Goal: Book appointment/travel/reservation

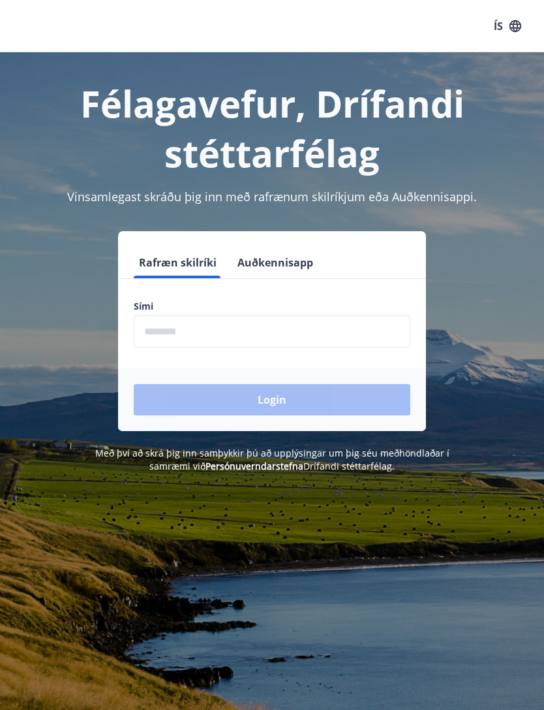
click at [326, 336] on input "phone" at bounding box center [272, 331] width 277 height 32
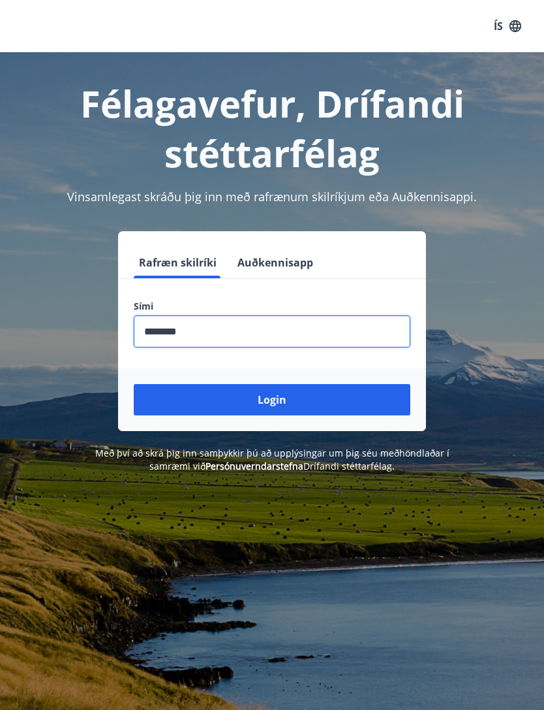
type input "********"
click at [326, 395] on button "Login" at bounding box center [272, 399] width 277 height 31
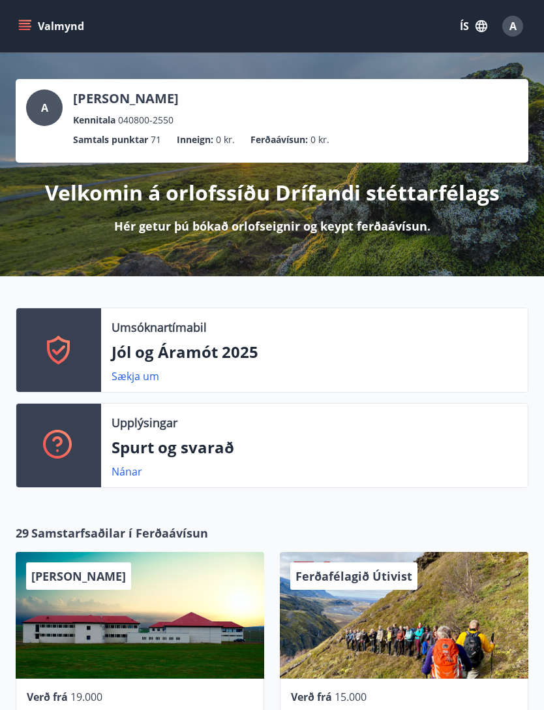
click at [31, 21] on button "Valmynd" at bounding box center [53, 26] width 74 height 24
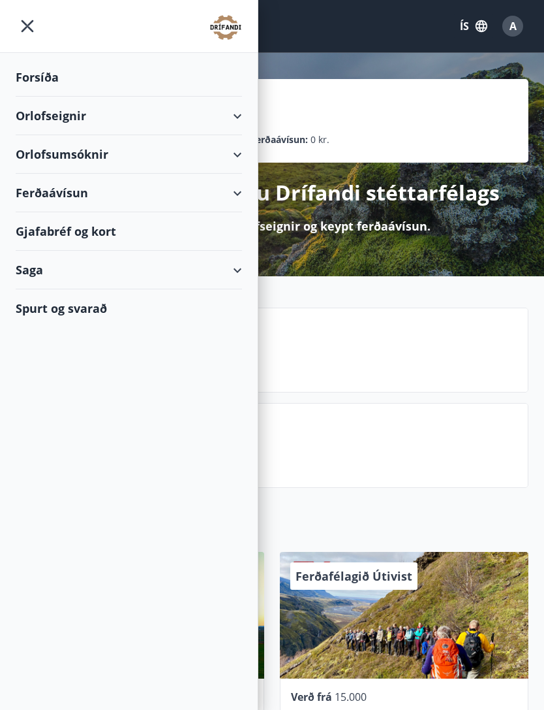
click at [80, 119] on div "Orlofseignir" at bounding box center [129, 116] width 227 height 39
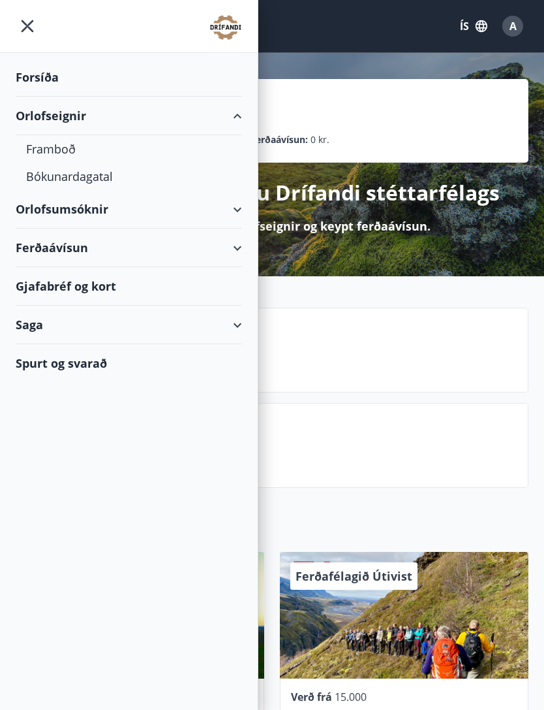
click at [45, 148] on div "Framboð" at bounding box center [129, 148] width 206 height 27
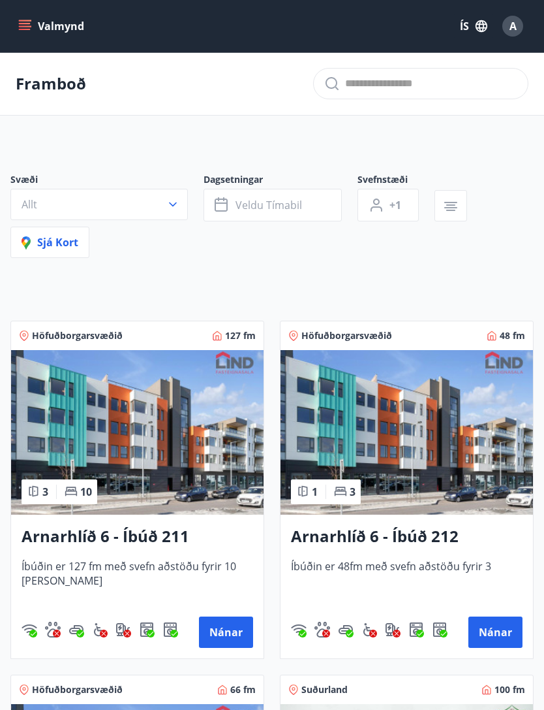
click at [99, 418] on img at bounding box center [137, 432] width 253 height 165
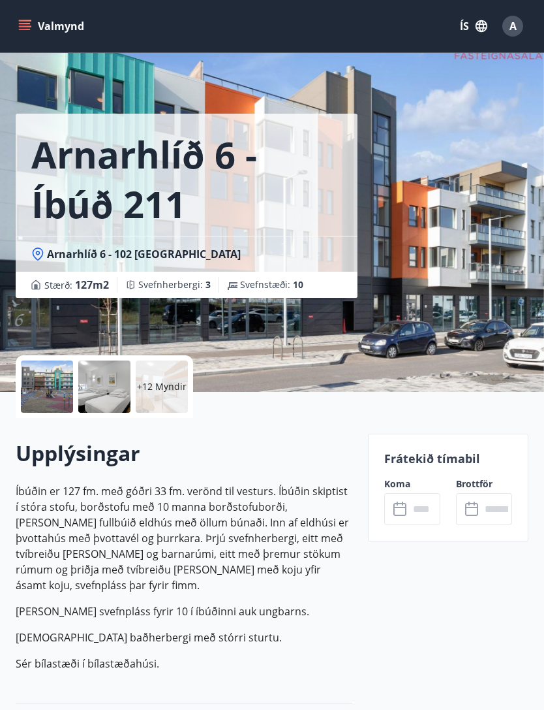
click at [441, 467] on div "Frátekið tímabil Koma ​ ​ Brottför ​ ​" at bounding box center [448, 487] width 161 height 108
click at [411, 509] on input "text" at bounding box center [424, 509] width 31 height 32
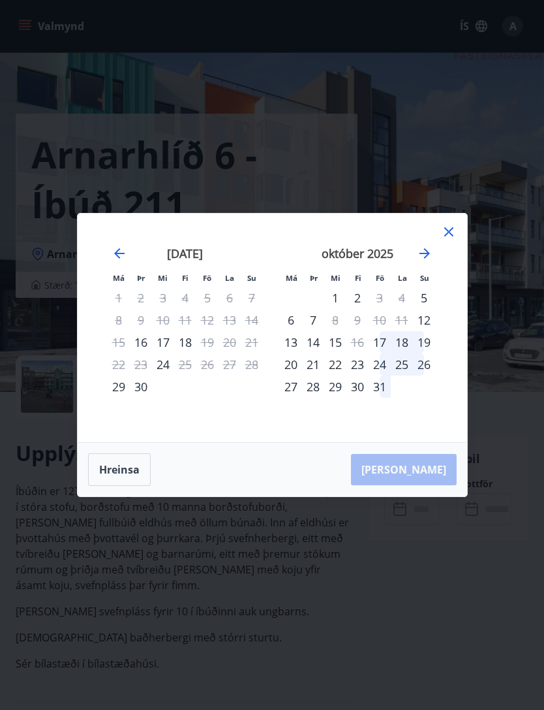
click at [422, 260] on icon "Move forward to switch to the next month." at bounding box center [425, 253] width 16 height 16
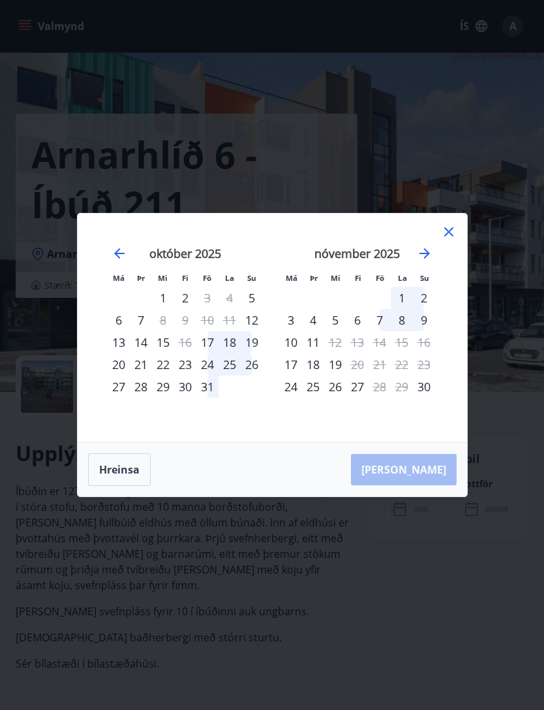
click at [356, 322] on div "6" at bounding box center [358, 320] width 22 height 22
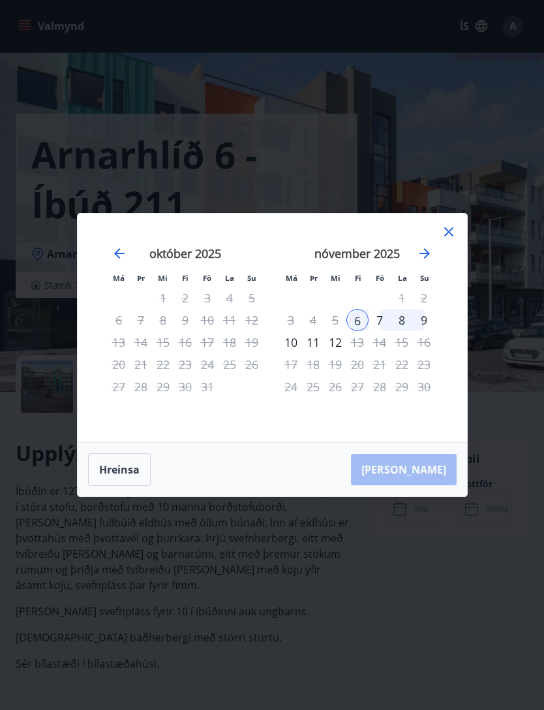
click at [426, 322] on div "9" at bounding box center [424, 320] width 22 height 22
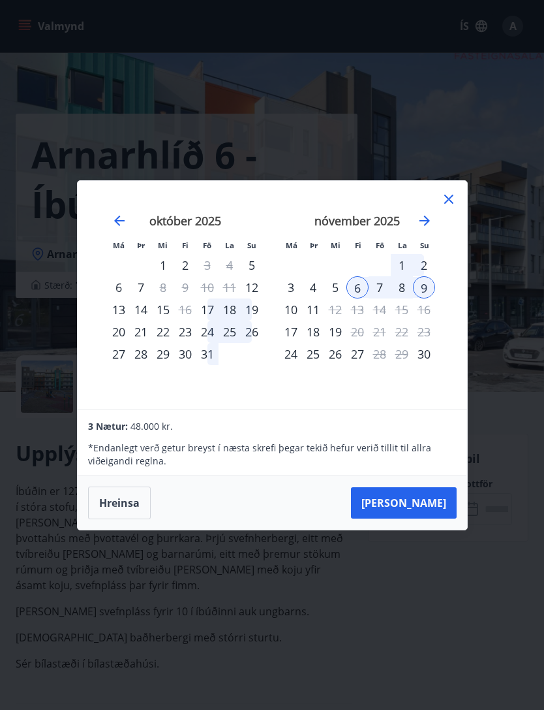
click at [445, 121] on div "Má Þr Mi Fi Fö La Su Má Þr Mi Fi Fö La Su [DATE] 1 2 3 4 5 6 7 8 9 10 11 12 13 …" at bounding box center [272, 355] width 544 height 710
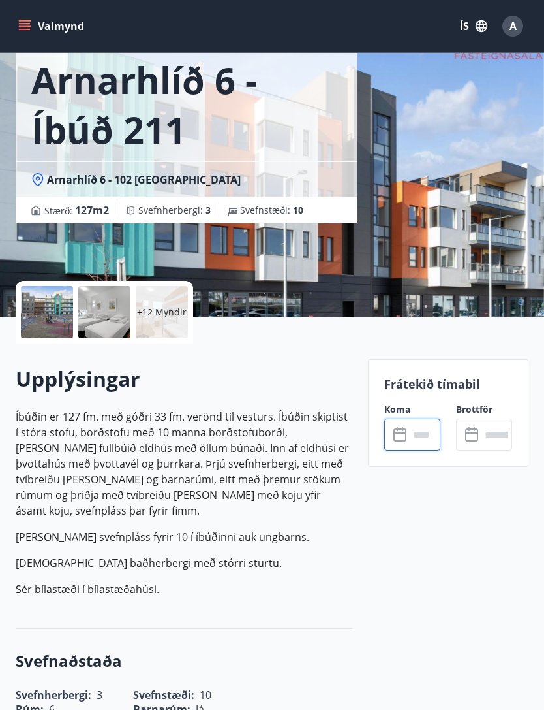
scroll to position [73, 0]
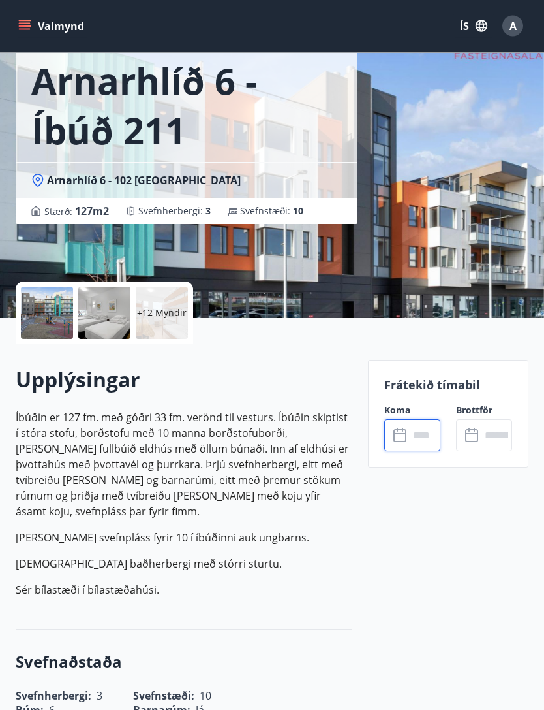
click at [448, 437] on div "Brottför ​ ​" at bounding box center [477, 428] width 72 height 48
click at [411, 445] on input "text" at bounding box center [424, 435] width 31 height 32
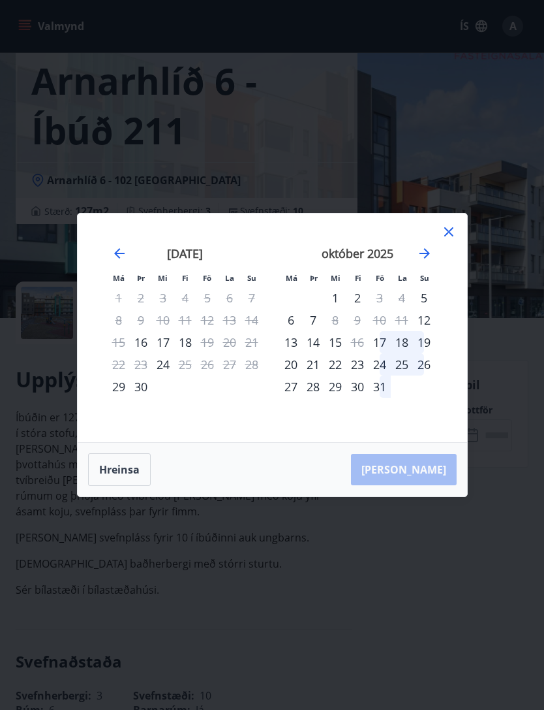
click at [428, 261] on icon "Move forward to switch to the next month." at bounding box center [425, 253] width 16 height 16
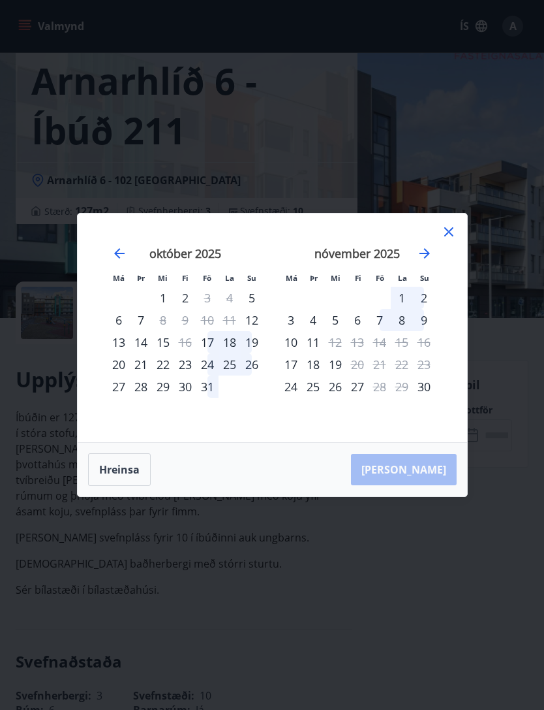
click at [362, 331] on div "6" at bounding box center [358, 320] width 22 height 22
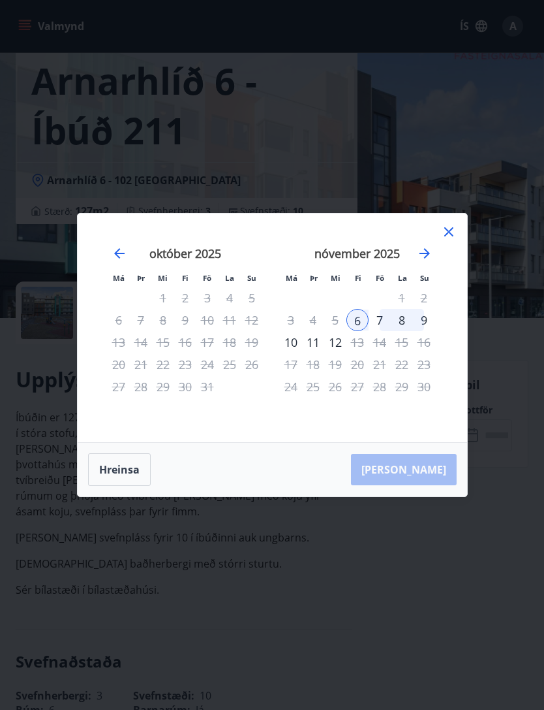
click at [425, 331] on div "9" at bounding box center [424, 320] width 22 height 22
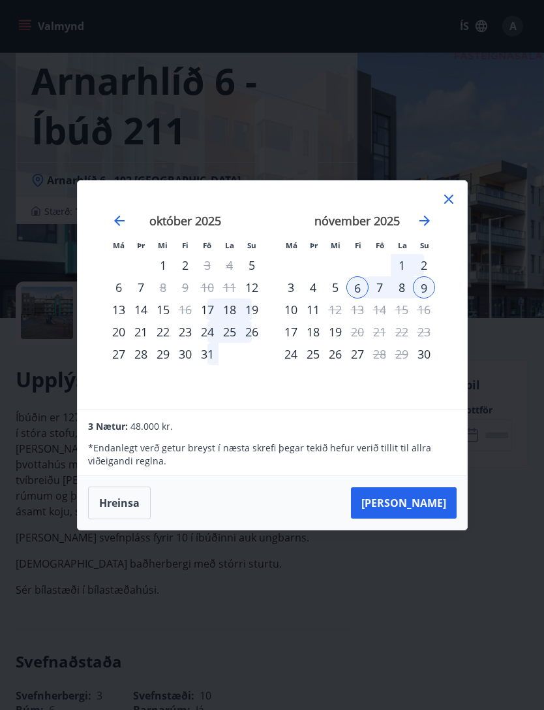
click at [455, 207] on icon at bounding box center [449, 199] width 16 height 16
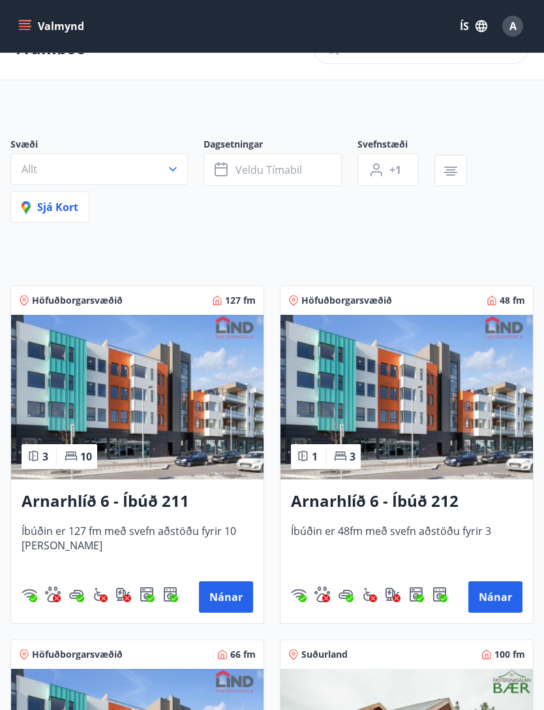
click at [474, 381] on img at bounding box center [407, 397] width 253 height 165
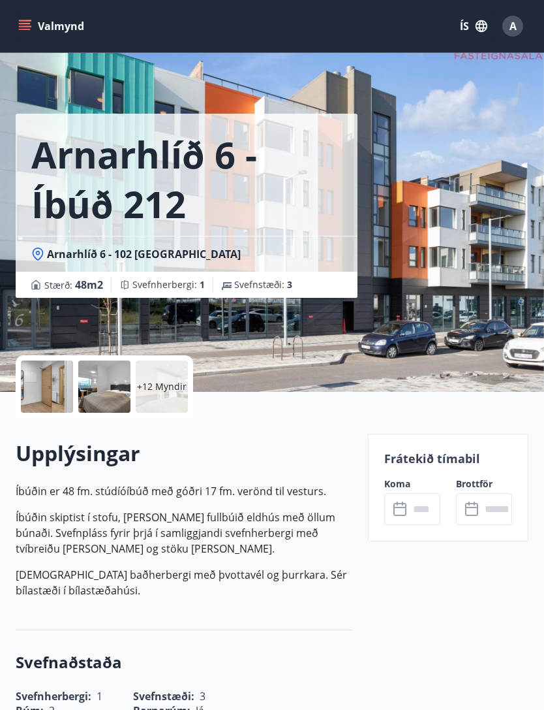
click at [46, 399] on div at bounding box center [47, 386] width 52 height 52
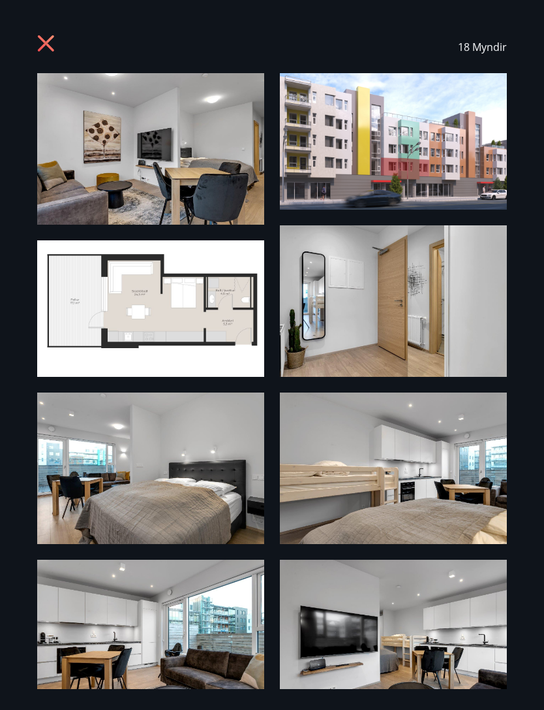
click at [42, 54] on icon at bounding box center [47, 45] width 21 height 21
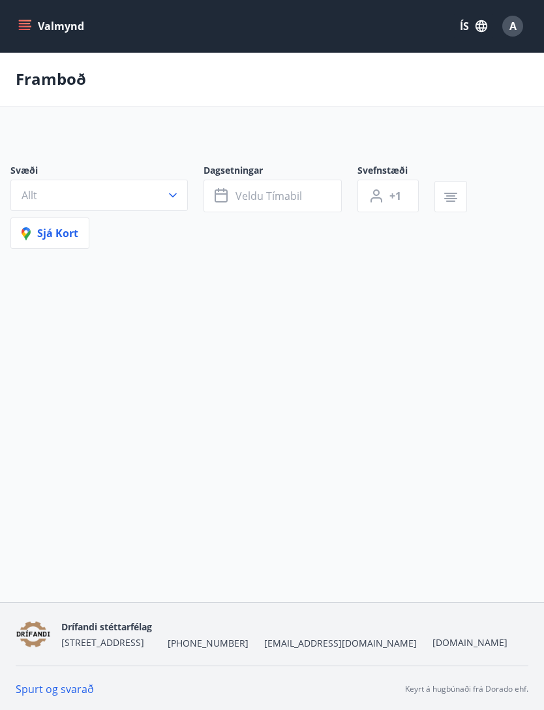
scroll to position [44, 0]
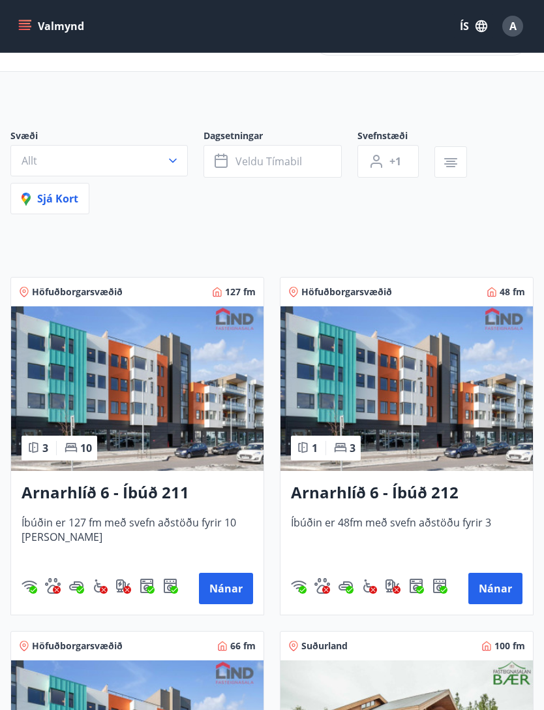
click at [114, 339] on img at bounding box center [137, 388] width 253 height 165
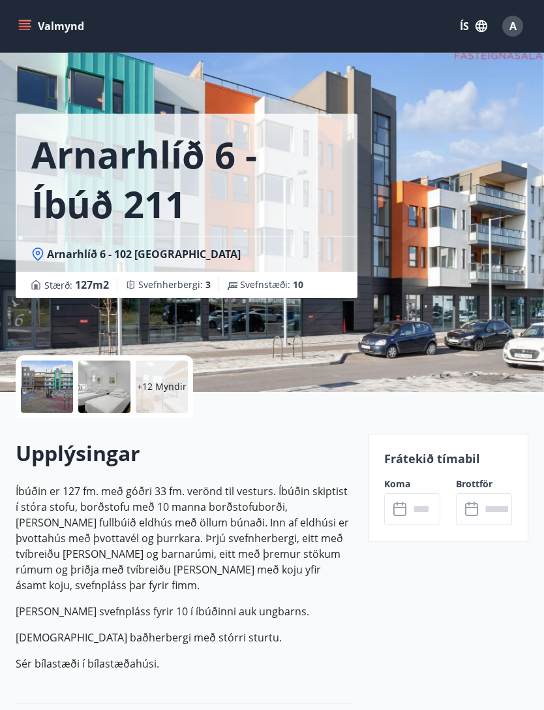
click at [425, 518] on input "text" at bounding box center [424, 509] width 31 height 32
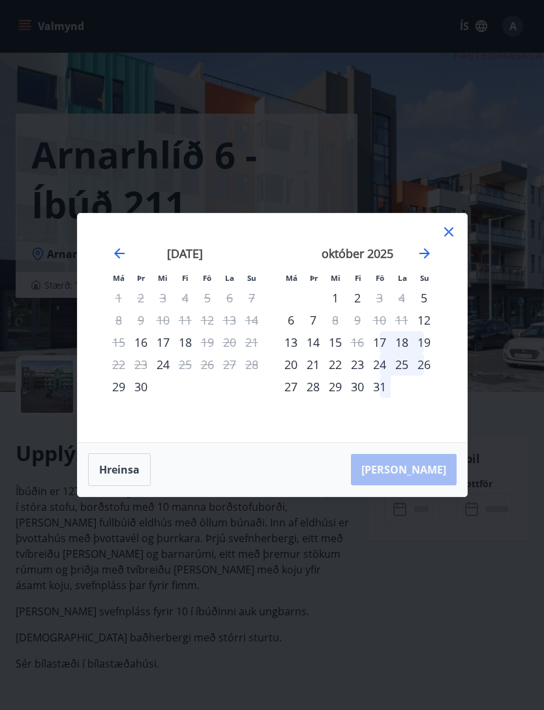
click at [426, 322] on div "12" at bounding box center [424, 320] width 22 height 22
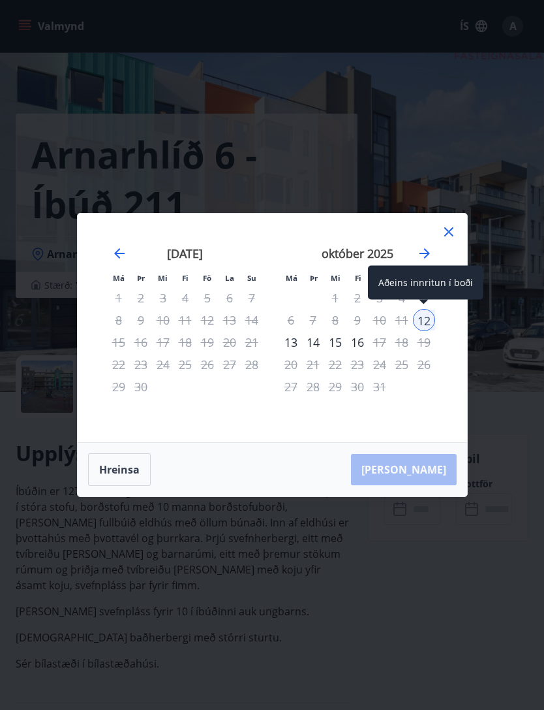
click at [439, 452] on div "[PERSON_NAME]" at bounding box center [273, 470] width 390 height 54
click at [424, 367] on div "26" at bounding box center [424, 364] width 22 height 22
click at [425, 296] on div "5" at bounding box center [424, 298] width 22 height 22
click at [439, 285] on div "[DATE] 1 2 3 4 5 6 7 8 9 10 11 12 13 14 15 16 17 18 19 20 21 22 23 24 25 26 27 …" at bounding box center [358, 336] width 172 height 214
click at [449, 279] on div "[DATE] 1 2 3 4 5 6 7 8 9 10 11 12 13 14 15 16 17 18 19 20 21 22 23 24 25 26 27 …" at bounding box center [445, 336] width 692 height 214
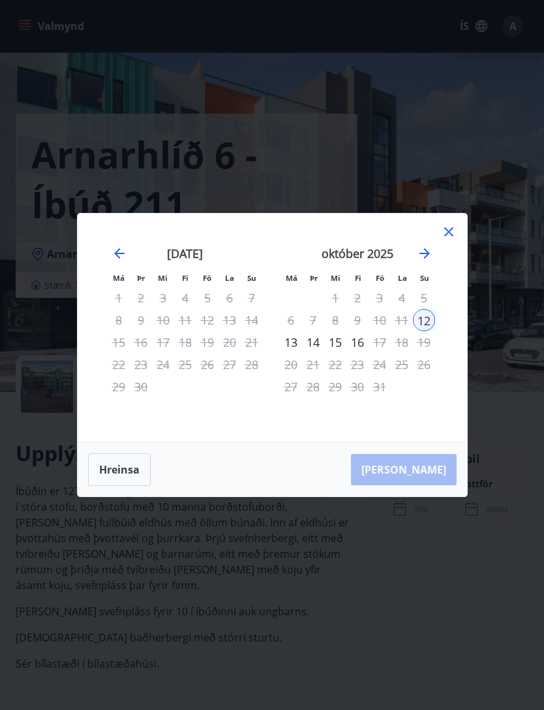
click at [450, 270] on div "[DATE] 1 2 3 4 5 6 7 8 9 10 11 12 13 14 15 16 17 18 19 20 21 22 23 24 25 26 27 …" at bounding box center [445, 336] width 692 height 214
click at [450, 285] on div "[DATE] 1 2 3 4 5 6 7 8 9 10 11 12 13 14 15 16 17 18 19 20 21 22 23 24 25 26 27 …" at bounding box center [445, 336] width 692 height 214
click at [454, 290] on div "Má Þr Mi Fi Fö La Su Má Þr Mi Fi Fö La Su [DATE] 1 2 3 4 5 6 7 8 9 10 11 12 13 …" at bounding box center [273, 327] width 390 height 228
click at [121, 511] on div "Má Þr Mi Fi Fö La Su Má Þr Mi Fi Fö La Su [DATE] 1 2 3 4 5 6 7 8 9 10 11 12 13 …" at bounding box center [272, 355] width 544 height 710
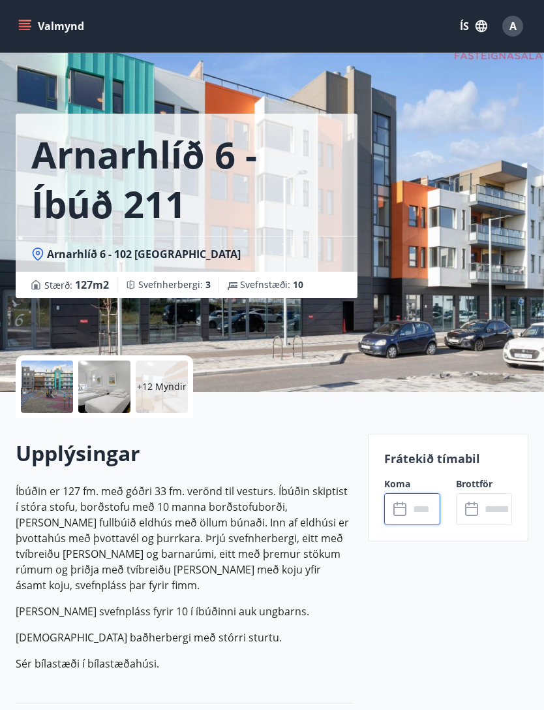
click at [422, 512] on input "text" at bounding box center [424, 509] width 31 height 32
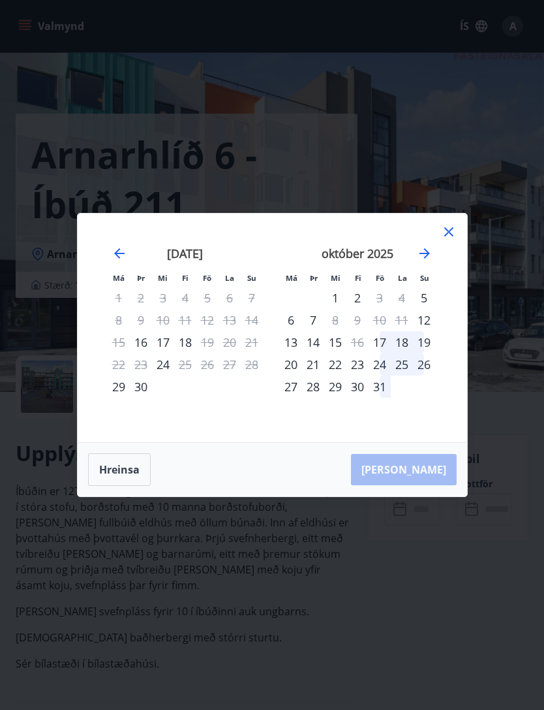
click at [447, 280] on div "[DATE] 1 2 3 4 5 6 7 8 9 10 11 12 13 14 15 16 17 18 19 20 21 22 23 24 25 26 27 …" at bounding box center [445, 336] width 692 height 214
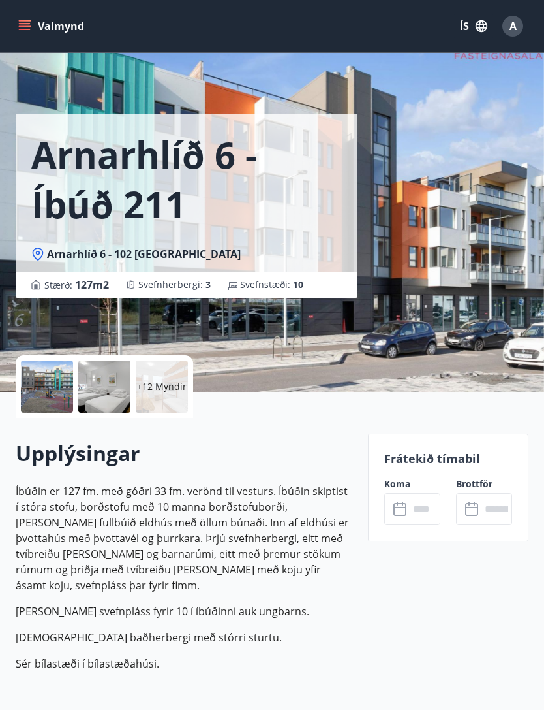
click at [431, 503] on input "text" at bounding box center [424, 509] width 31 height 32
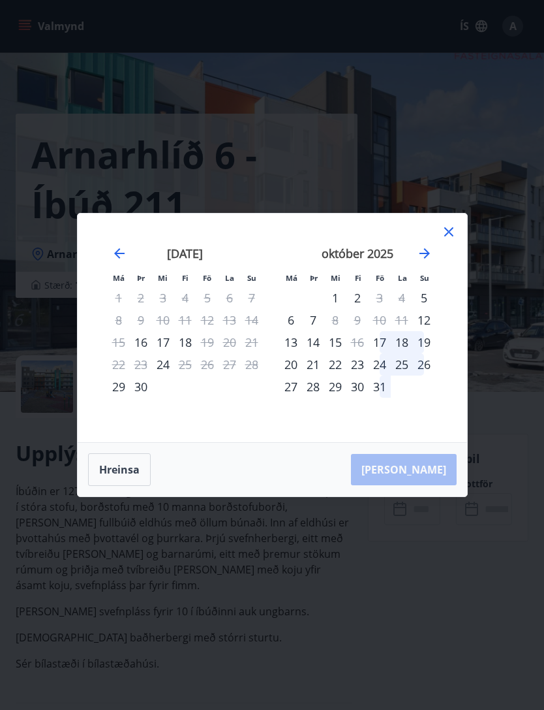
click at [428, 249] on icon "Move forward to switch to the next month." at bounding box center [425, 253] width 16 height 16
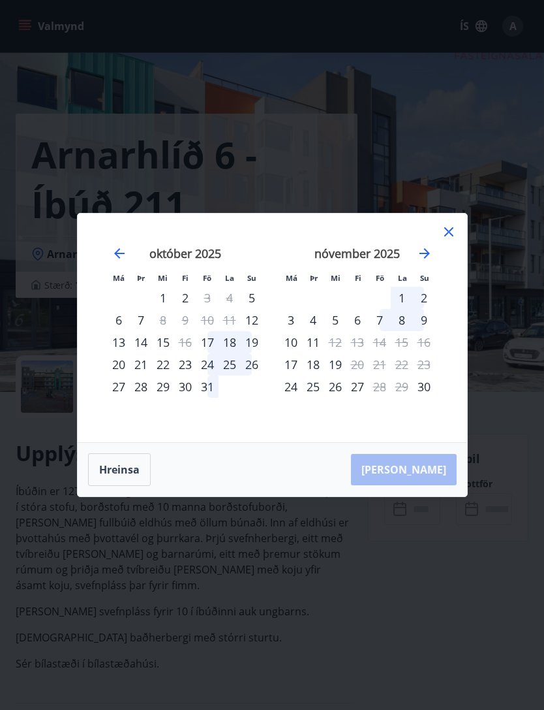
click at [361, 319] on div "6" at bounding box center [358, 320] width 22 height 22
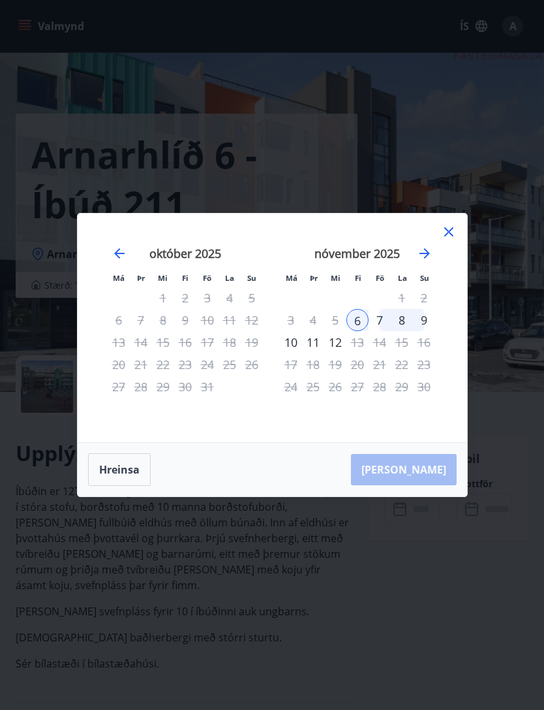
click at [429, 326] on div "9" at bounding box center [424, 320] width 22 height 22
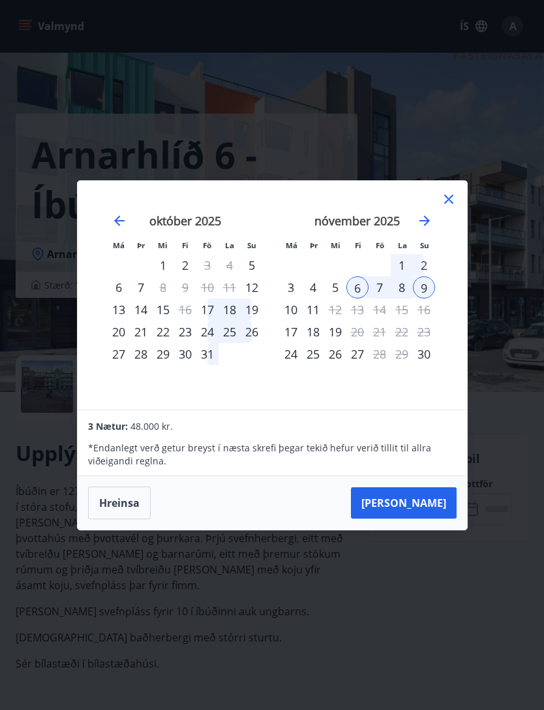
click at [438, 498] on button "[PERSON_NAME]" at bounding box center [404, 502] width 106 height 31
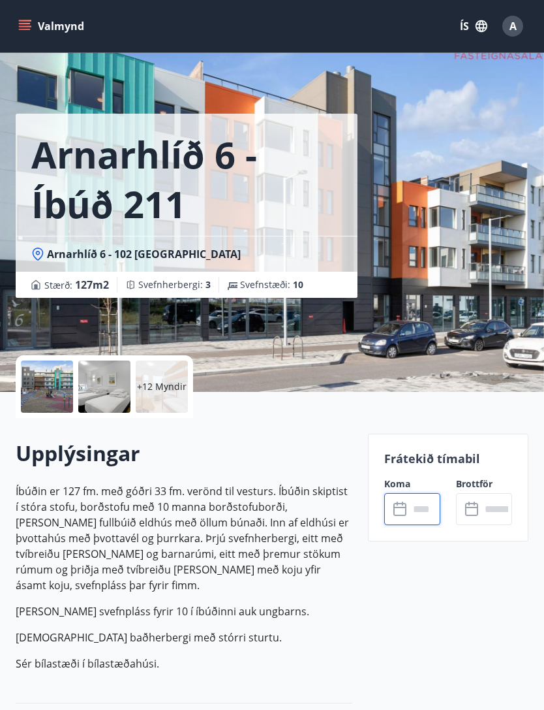
type input "******"
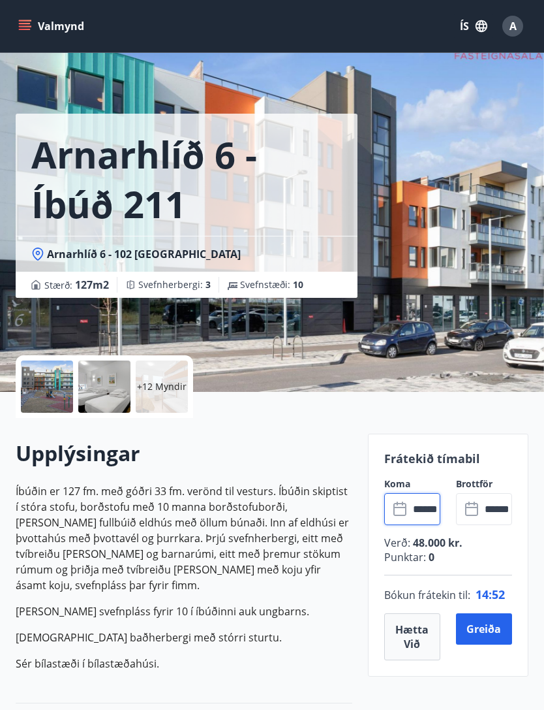
click at [430, 505] on input "******" at bounding box center [424, 509] width 31 height 32
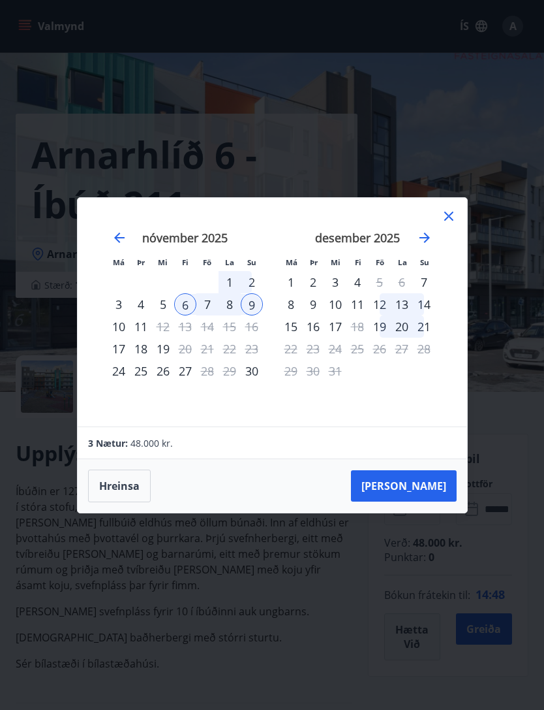
click at [445, 488] on button "[PERSON_NAME]" at bounding box center [404, 485] width 106 height 31
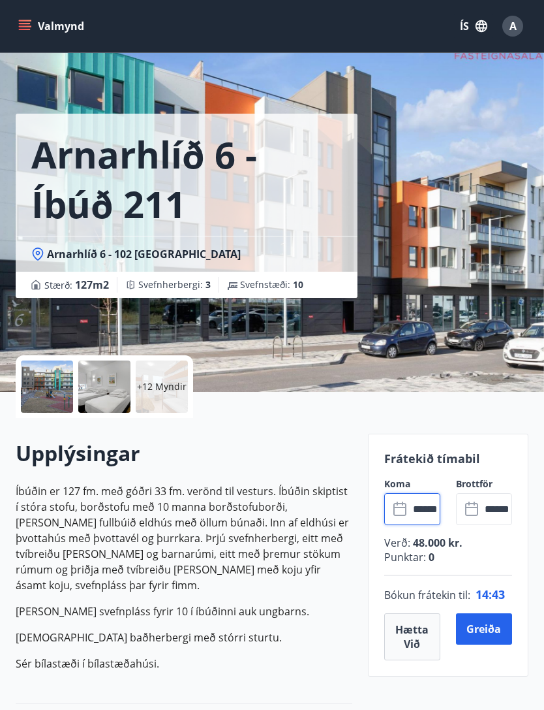
click at [500, 638] on button "Greiða" at bounding box center [484, 628] width 56 height 31
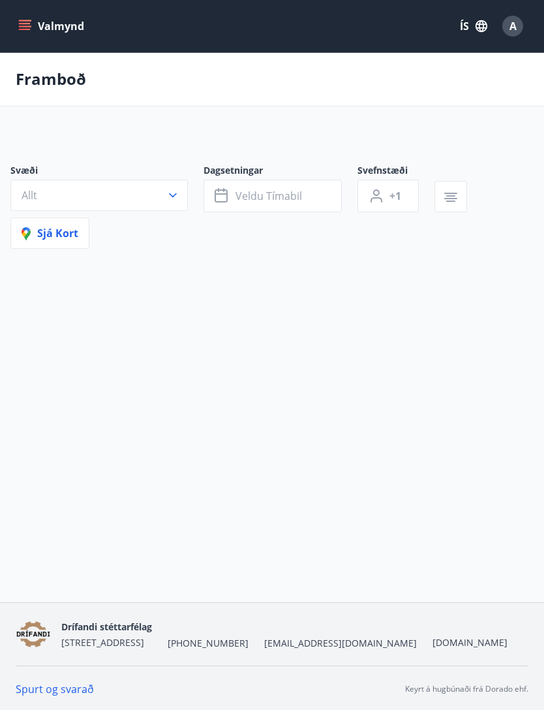
scroll to position [44, 0]
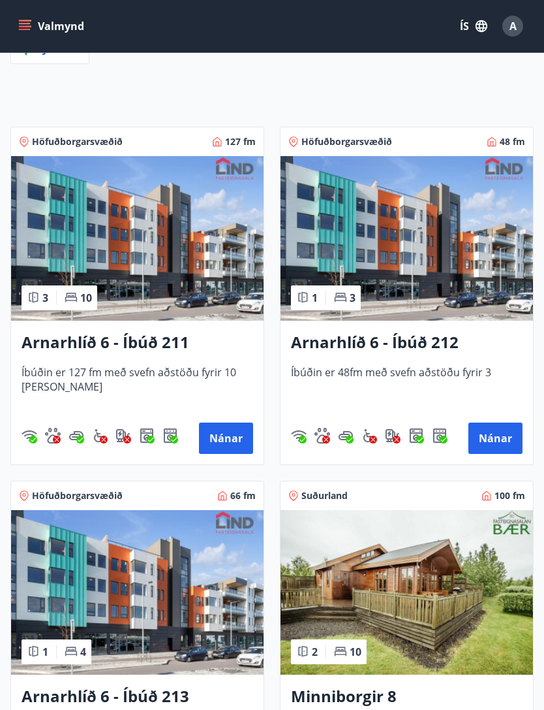
click at [182, 606] on img at bounding box center [137, 592] width 253 height 165
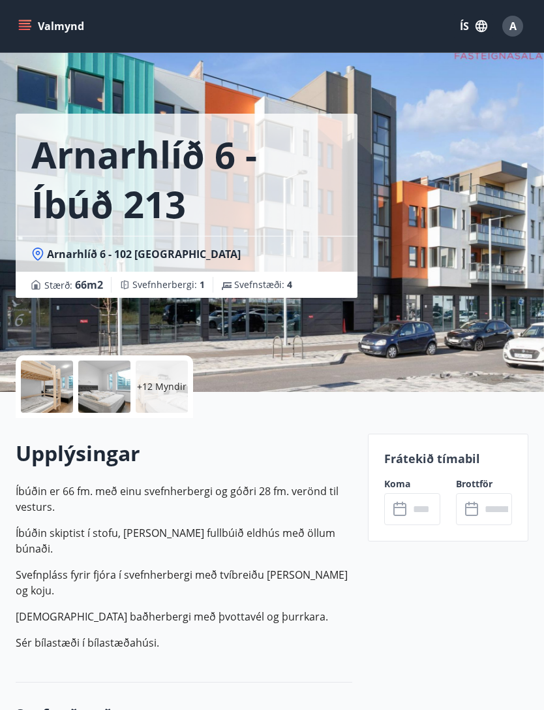
click at [430, 508] on input "text" at bounding box center [424, 509] width 31 height 32
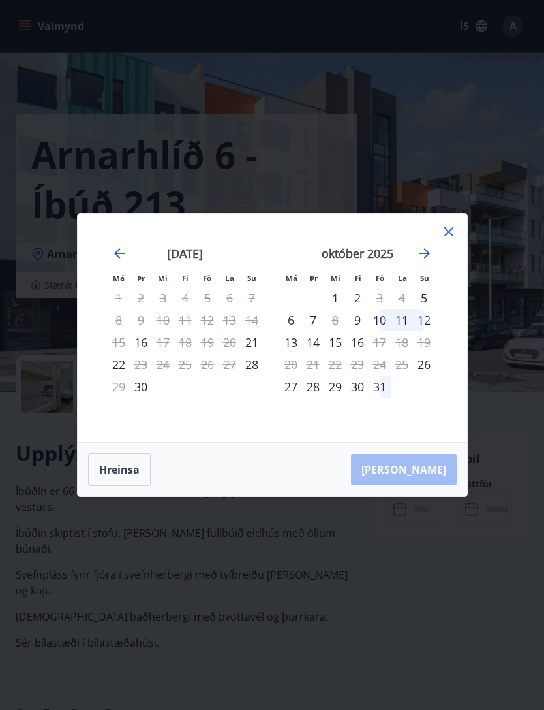
click at [419, 261] on icon "Move forward to switch to the next month." at bounding box center [425, 253] width 16 height 16
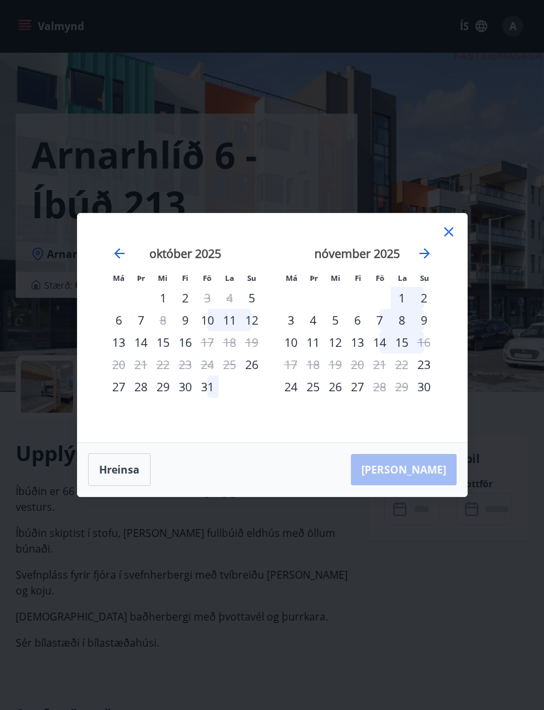
click at [116, 261] on icon "Move backward to switch to the previous month." at bounding box center [120, 253] width 16 height 16
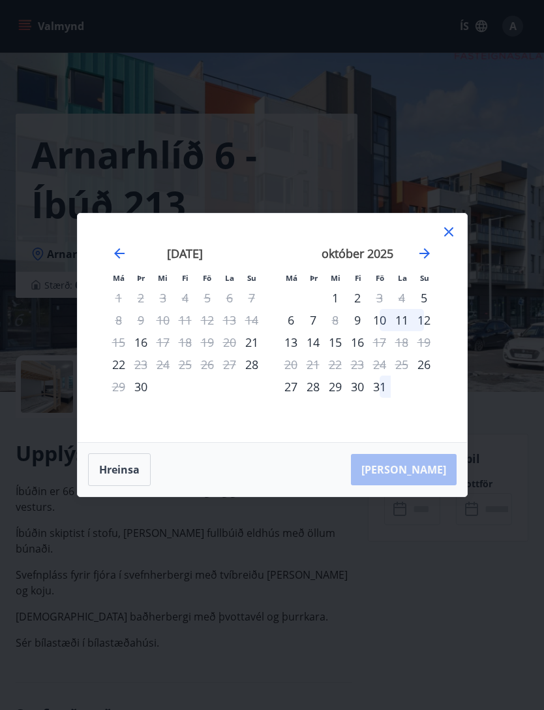
click at [452, 240] on icon at bounding box center [449, 232] width 16 height 16
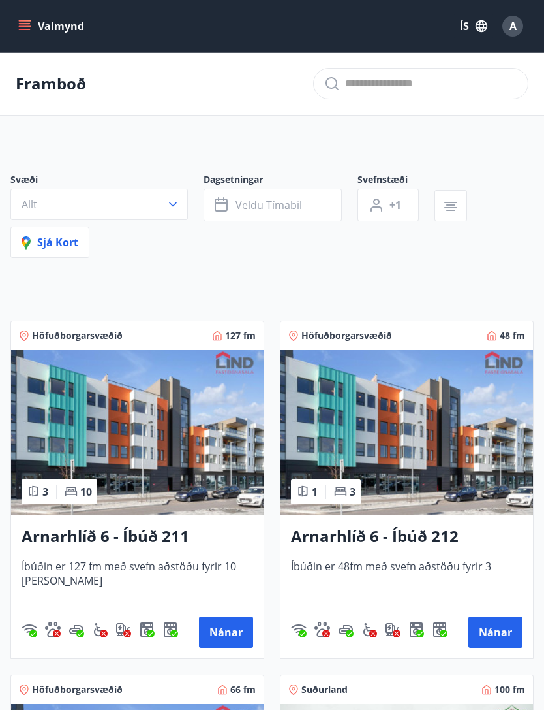
click at [195, 430] on img at bounding box center [137, 432] width 253 height 165
click at [472, 428] on img at bounding box center [407, 432] width 253 height 165
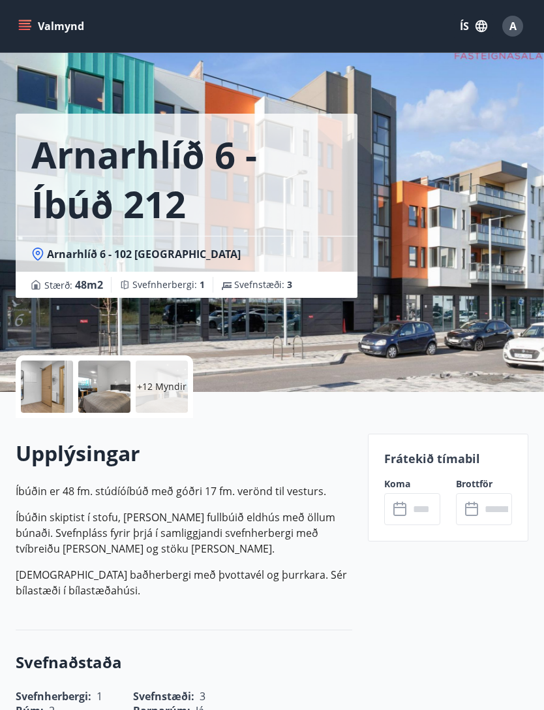
click at [430, 497] on input "text" at bounding box center [424, 509] width 31 height 32
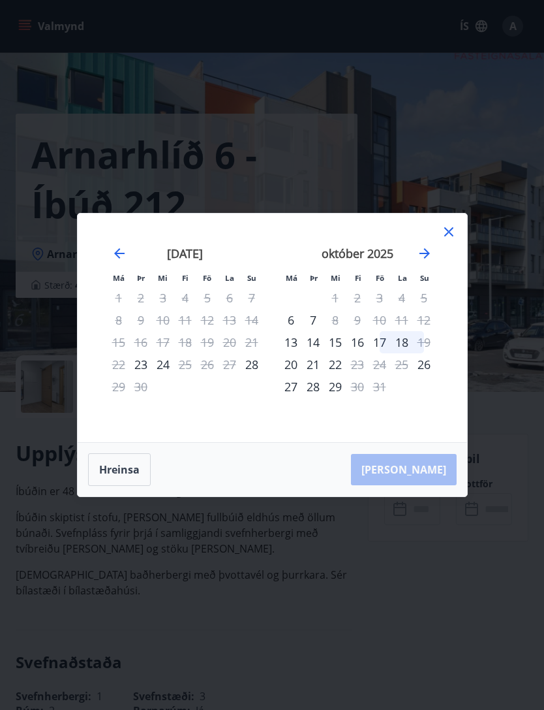
click at [435, 268] on div "október 2025" at bounding box center [357, 257] width 155 height 57
click at [426, 259] on icon "Move forward to switch to the next month." at bounding box center [425, 253] width 10 height 10
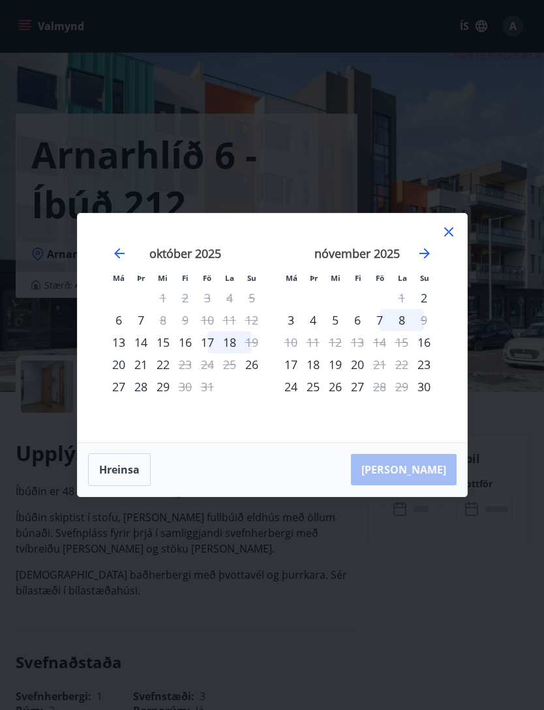
click at [455, 240] on icon at bounding box center [449, 232] width 16 height 16
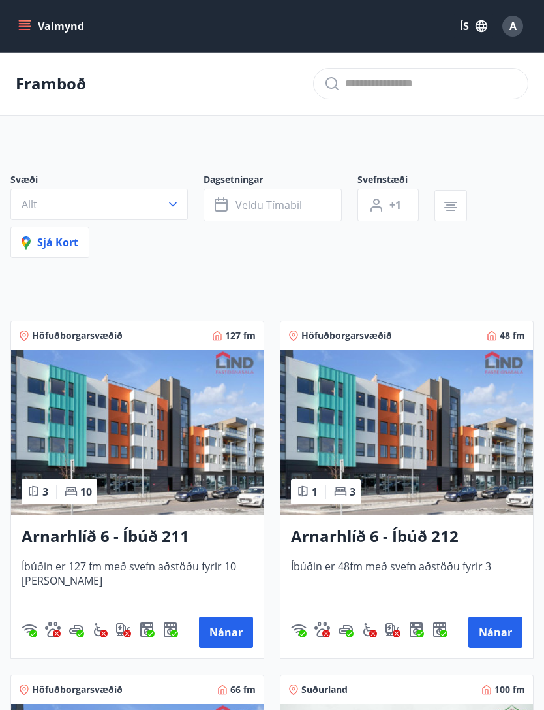
click at [196, 436] on img at bounding box center [137, 432] width 253 height 165
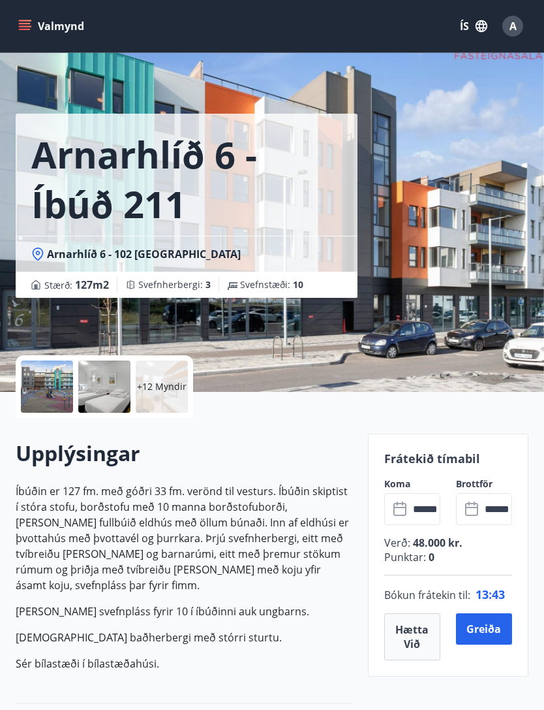
click at [501, 631] on button "Greiða" at bounding box center [484, 628] width 56 height 31
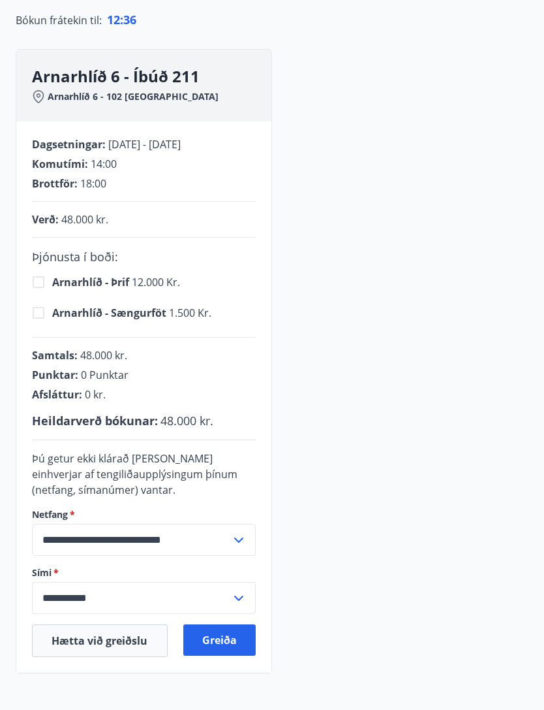
scroll to position [127, 0]
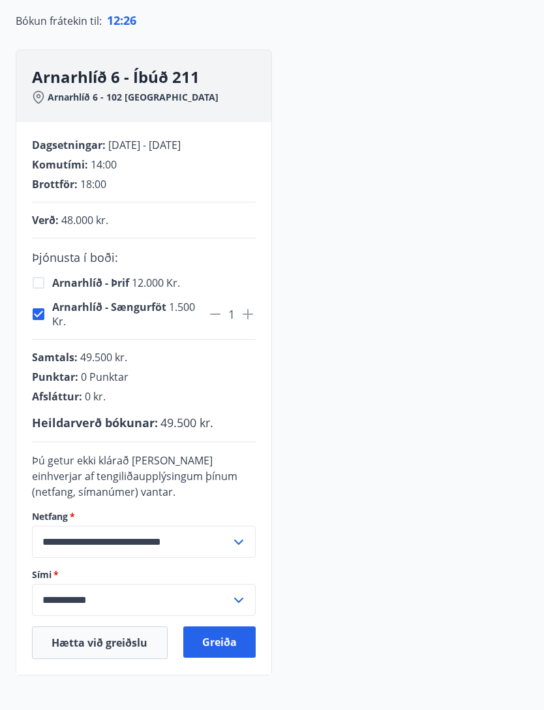
click at [250, 318] on icon at bounding box center [248, 314] width 16 height 16
click at [236, 650] on button "Greiða" at bounding box center [219, 641] width 73 height 31
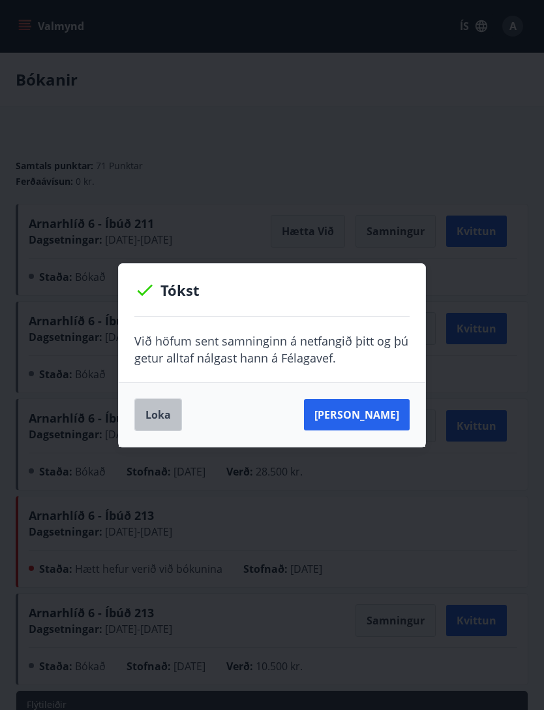
click at [174, 415] on button "Loka" at bounding box center [158, 414] width 48 height 33
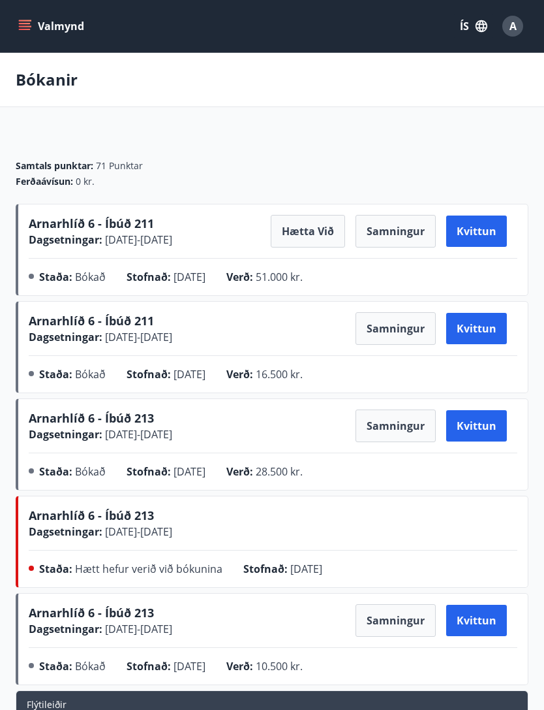
click at [125, 227] on span "Arnarhlíð 6 - Íbúð 211" at bounding box center [91, 223] width 125 height 16
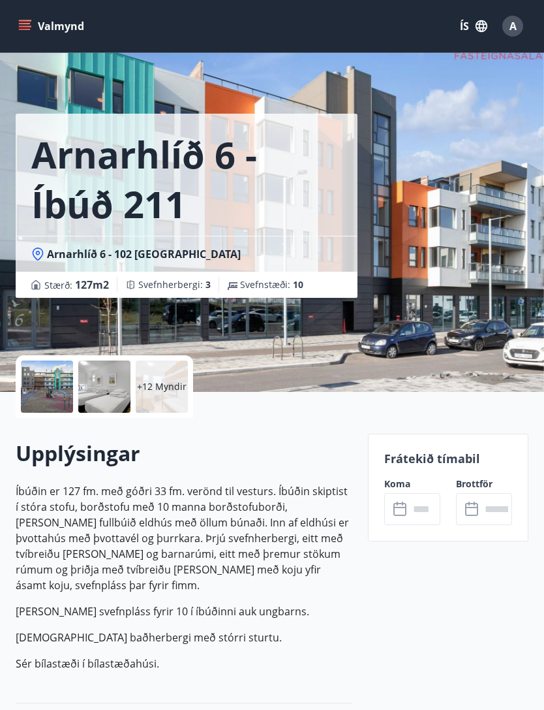
click at [54, 390] on div at bounding box center [47, 386] width 52 height 52
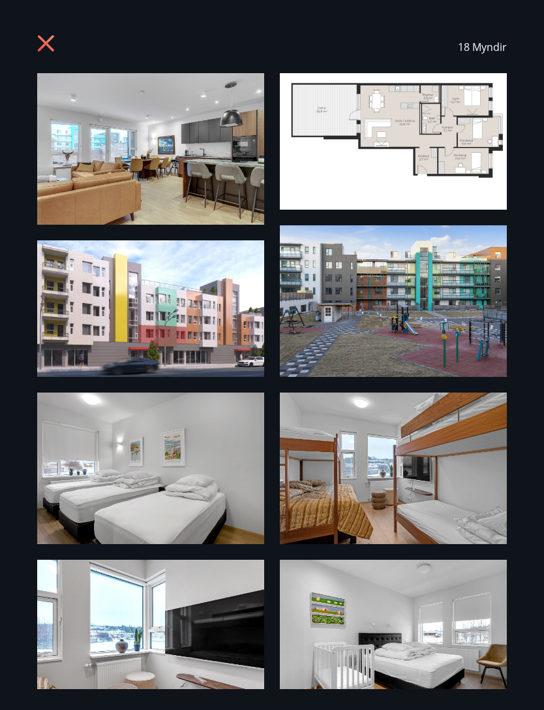
click at [112, 148] on img at bounding box center [150, 148] width 227 height 151
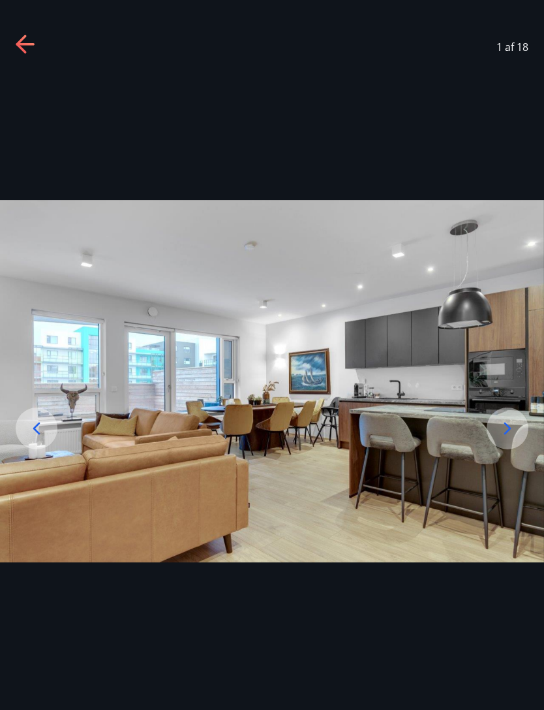
click at [441, 275] on img at bounding box center [272, 381] width 544 height 363
click at [70, 104] on div at bounding box center [272, 381] width 544 height 616
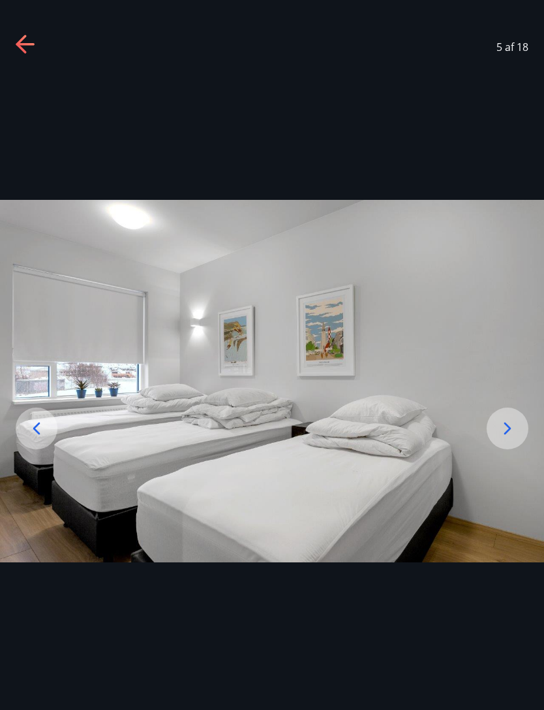
click at [507, 439] on icon at bounding box center [507, 428] width 21 height 21
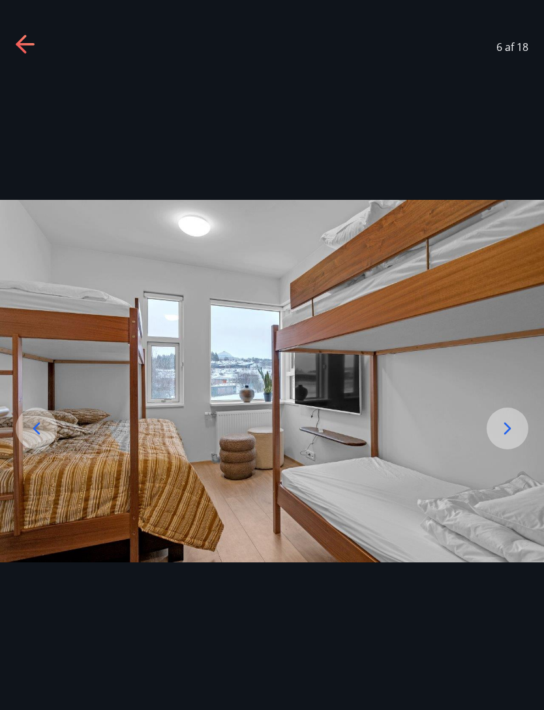
click at [506, 434] on icon at bounding box center [508, 428] width 7 height 12
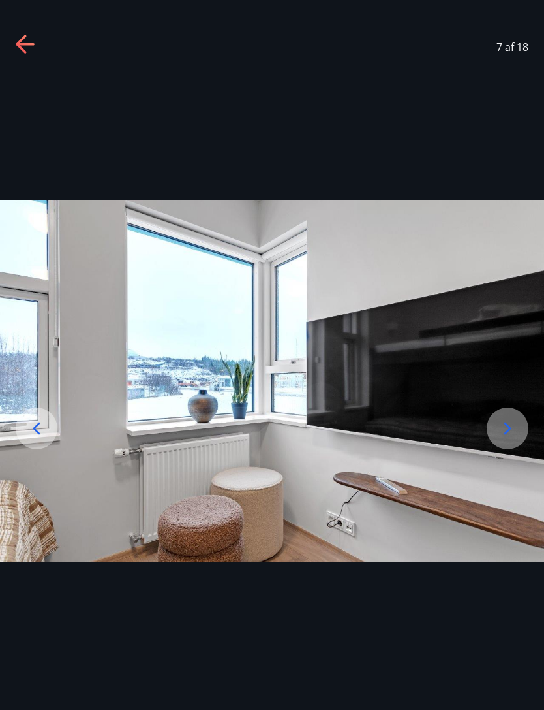
click at [511, 434] on icon at bounding box center [508, 428] width 7 height 12
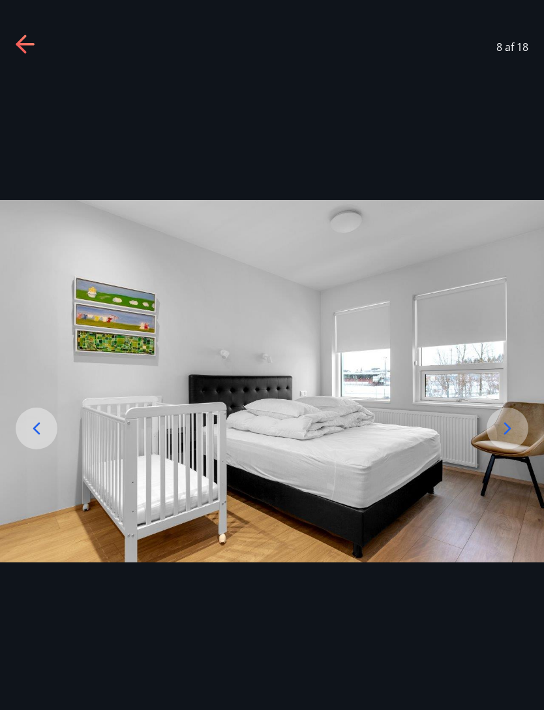
click at [511, 439] on icon at bounding box center [507, 428] width 21 height 21
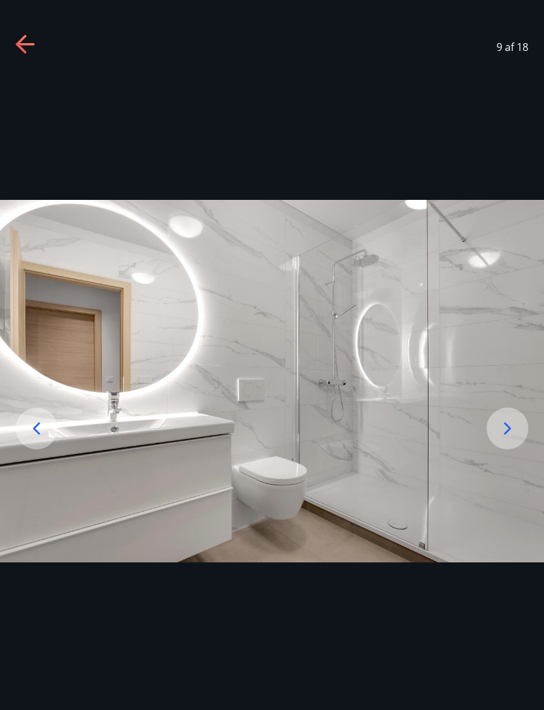
click at [513, 439] on icon at bounding box center [507, 428] width 21 height 21
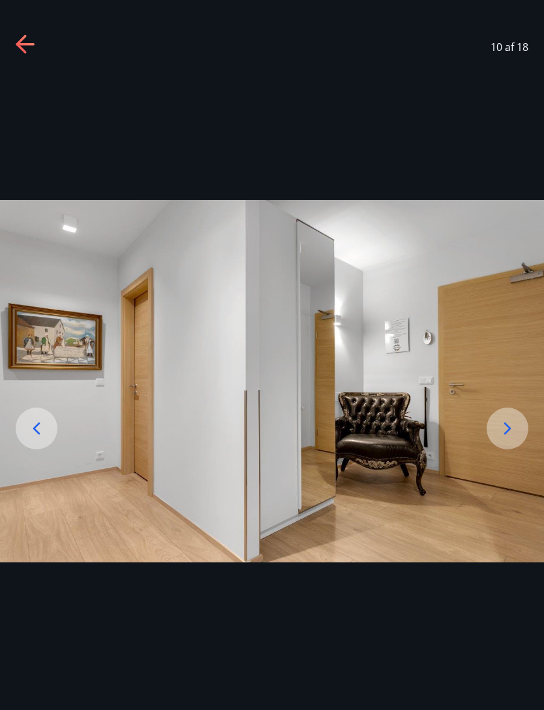
click at [514, 439] on icon at bounding box center [507, 428] width 21 height 21
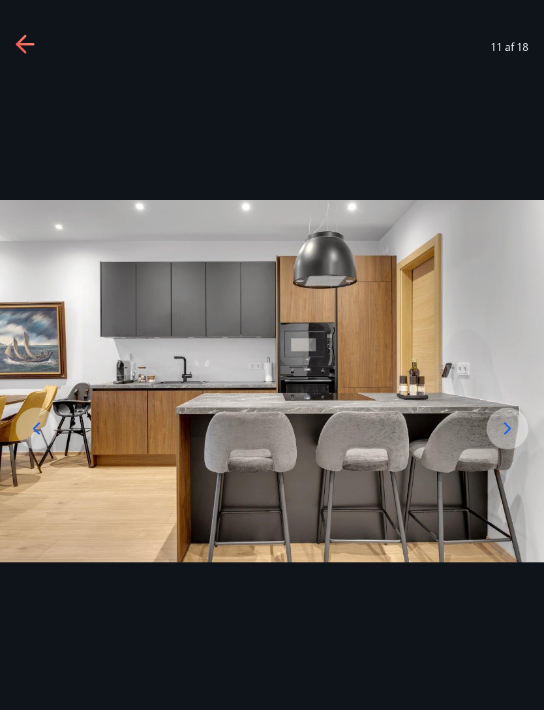
click at [514, 439] on icon at bounding box center [507, 428] width 21 height 21
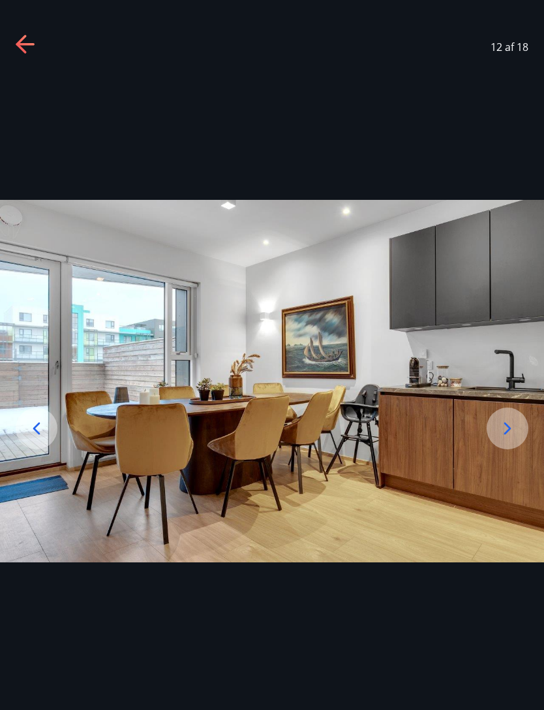
click at [505, 449] on div at bounding box center [508, 428] width 42 height 42
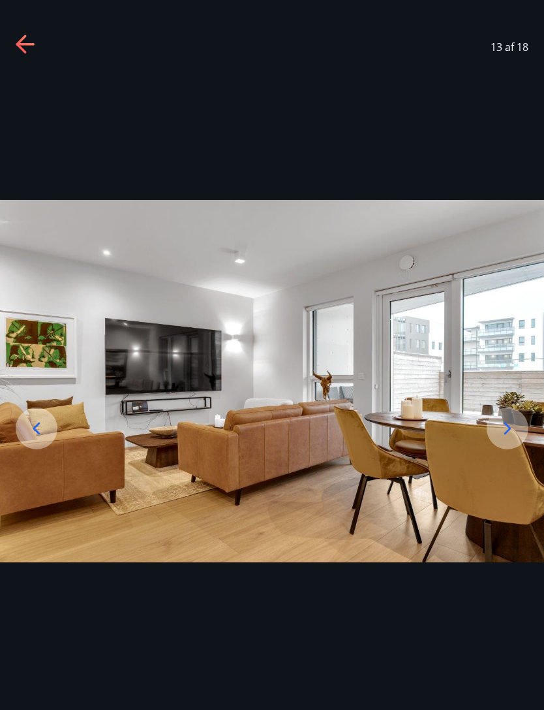
click at [506, 439] on icon at bounding box center [507, 428] width 21 height 21
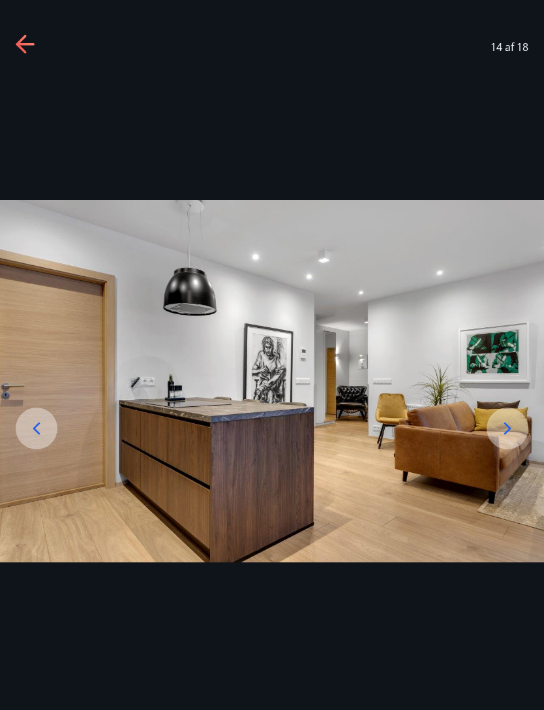
click at [514, 439] on icon at bounding box center [507, 428] width 21 height 21
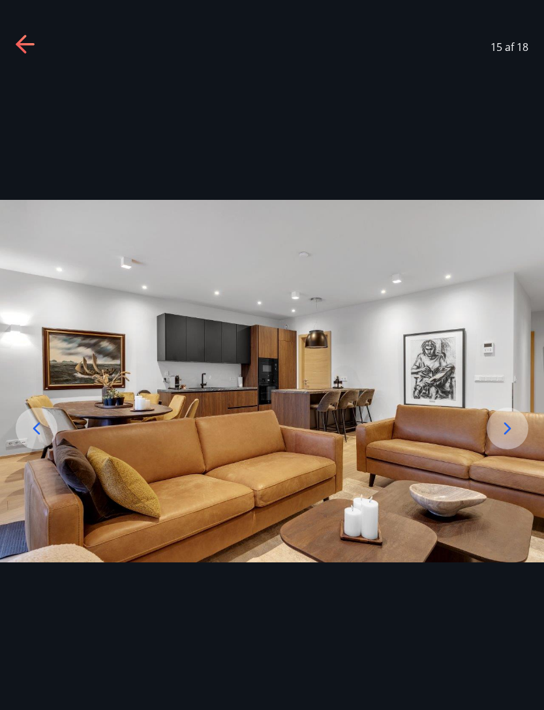
click at [516, 439] on icon at bounding box center [507, 428] width 21 height 21
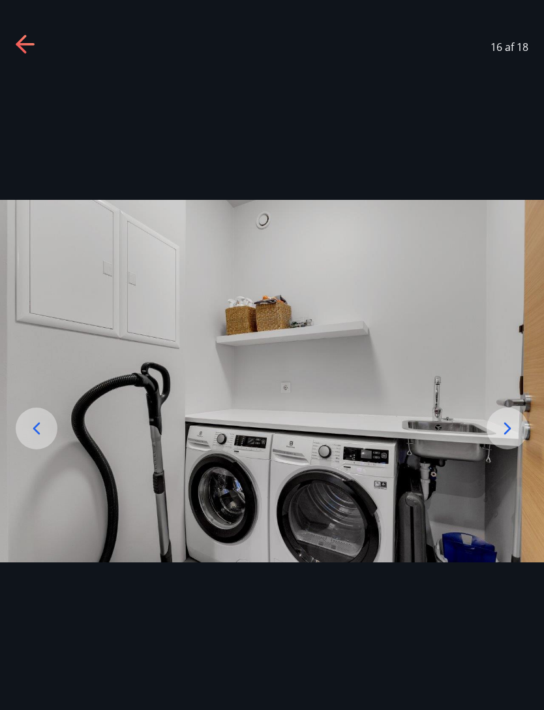
click at [501, 439] on icon at bounding box center [507, 428] width 21 height 21
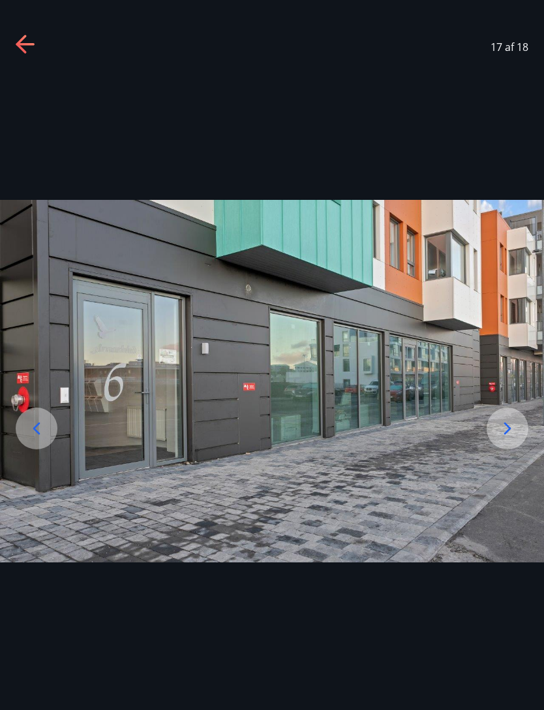
click at [505, 439] on icon at bounding box center [507, 428] width 21 height 21
